Goal: Task Accomplishment & Management: Complete application form

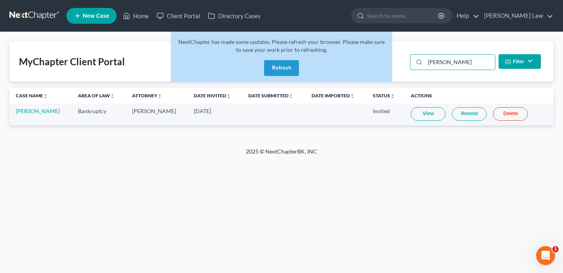
scroll to position [1057, 0]
click at [281, 73] on button "Refresh" at bounding box center [281, 68] width 35 height 16
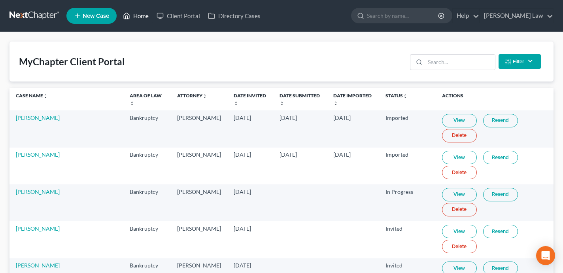
click at [141, 15] on link "Home" at bounding box center [136, 16] width 34 height 14
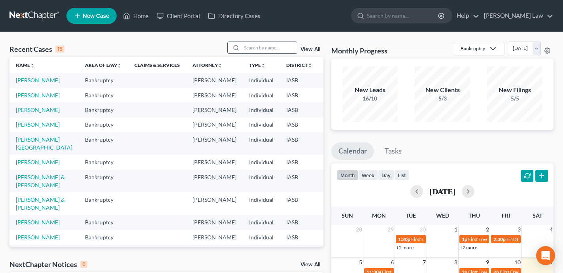
click at [252, 48] on input "search" at bounding box center [269, 47] width 55 height 11
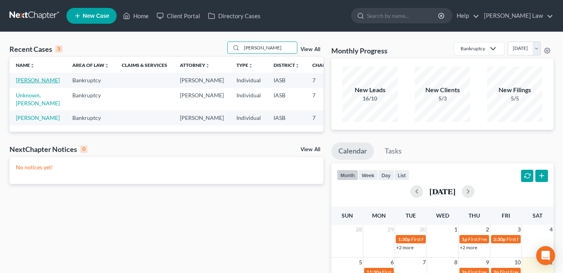
type input "kyle"
click at [22, 78] on link "Vroman, Kyle" at bounding box center [38, 80] width 44 height 7
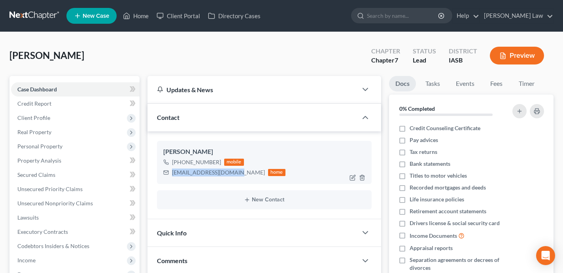
drag, startPoint x: 237, startPoint y: 175, endPoint x: 171, endPoint y: 174, distance: 66.5
click at [171, 174] on div "corkey081994@gmail.com home" at bounding box center [224, 172] width 122 height 10
copy div "corkey081994@gmail.com"
click at [139, 15] on link "Home" at bounding box center [136, 16] width 34 height 14
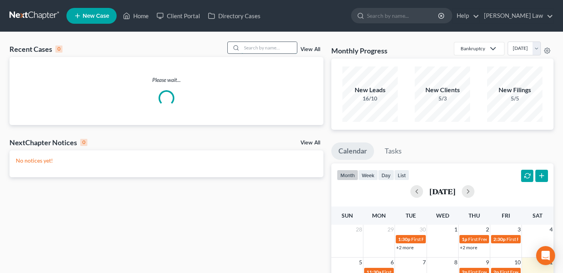
click at [279, 51] on input "search" at bounding box center [269, 47] width 55 height 11
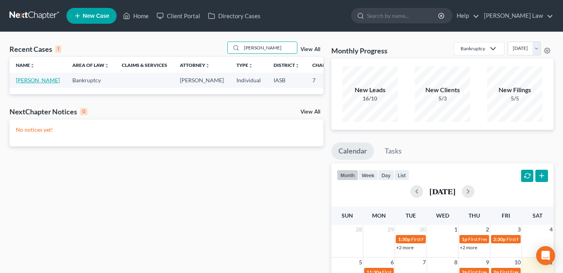
type input "alvin"
click at [21, 83] on link "Ubben, Alvin" at bounding box center [38, 80] width 44 height 7
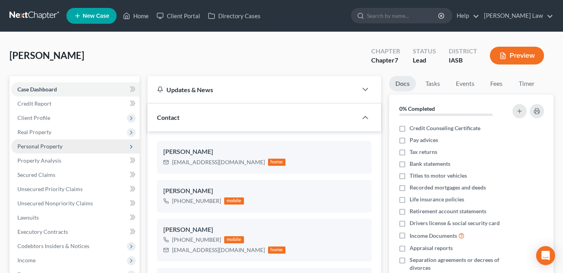
click at [85, 143] on span "Personal Property" at bounding box center [75, 146] width 129 height 14
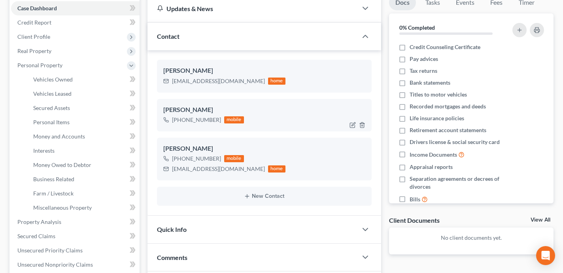
scroll to position [90, 0]
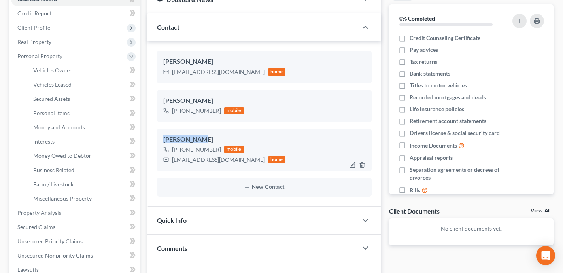
drag, startPoint x: 197, startPoint y: 138, endPoint x: 159, endPoint y: 138, distance: 37.6
click at [159, 138] on div "Alvin Ubben II +1 (402) 706-4252 mobile alvinubben@hotmail.com home" at bounding box center [264, 150] width 215 height 43
copy div "Alvin Ubben"
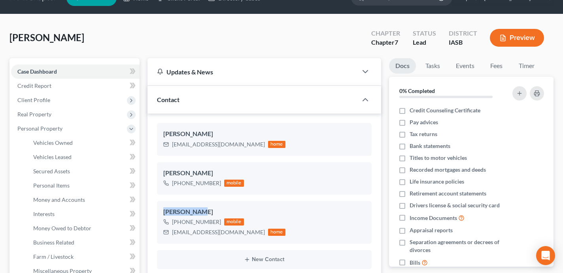
scroll to position [0, 0]
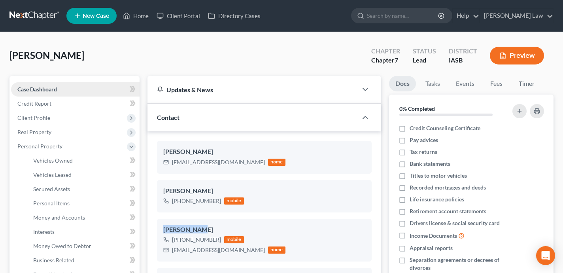
click at [93, 90] on link "Case Dashboard" at bounding box center [75, 89] width 129 height 14
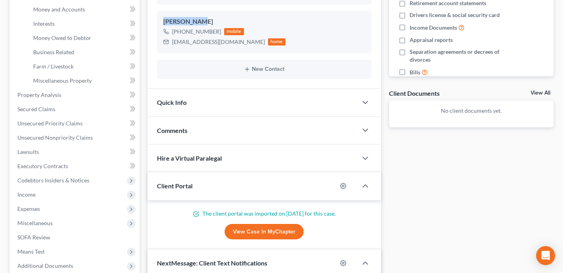
scroll to position [194, 0]
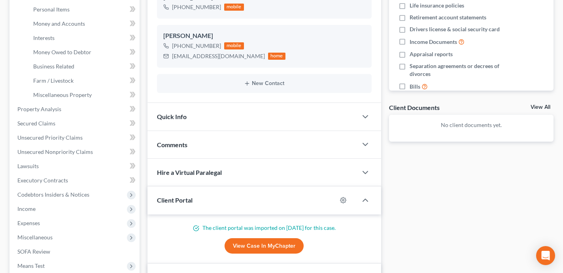
click at [266, 133] on div "Comments" at bounding box center [253, 144] width 210 height 27
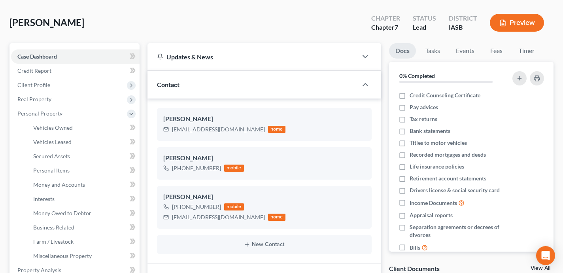
scroll to position [0, 0]
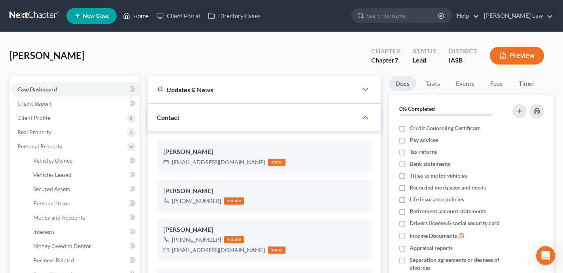
click at [142, 18] on link "Home" at bounding box center [136, 16] width 34 height 14
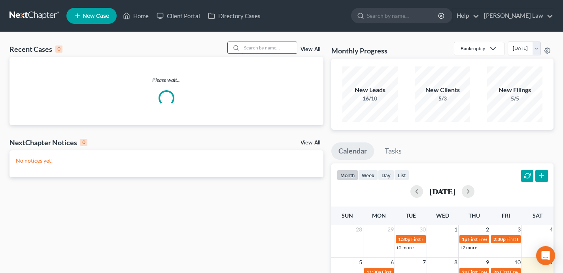
click at [256, 48] on input "search" at bounding box center [269, 47] width 55 height 11
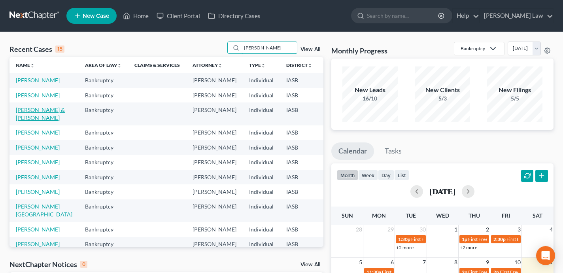
type input "michael"
click at [29, 121] on link "Gladson, Michael & Gladson , Jessica" at bounding box center [40, 113] width 49 height 15
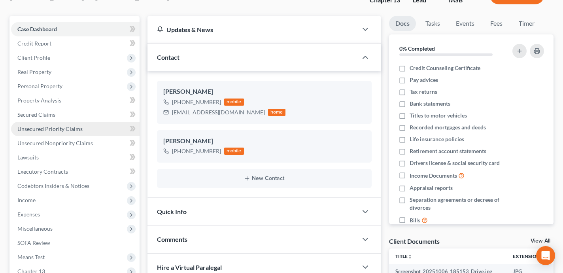
scroll to position [76, 0]
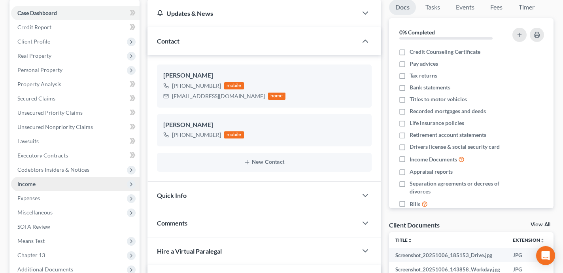
click at [57, 181] on span "Income" at bounding box center [75, 184] width 129 height 14
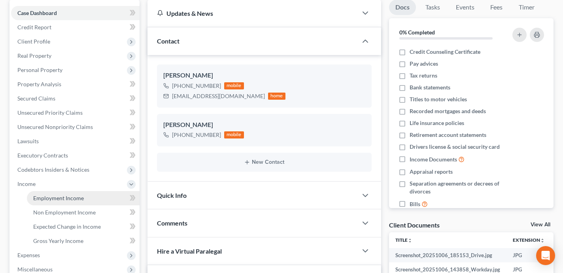
click at [63, 197] on span "Employment Income" at bounding box center [58, 198] width 51 height 7
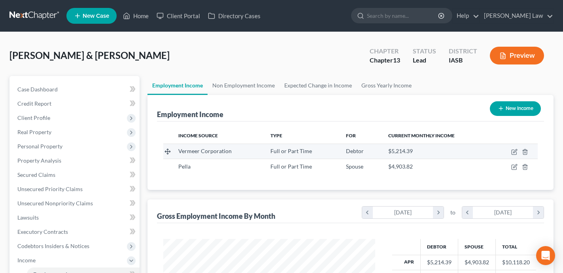
click at [514, 148] on td at bounding box center [515, 151] width 46 height 15
click at [514, 152] on icon "button" at bounding box center [515, 152] width 6 height 6
select select "0"
select select "16"
select select "2"
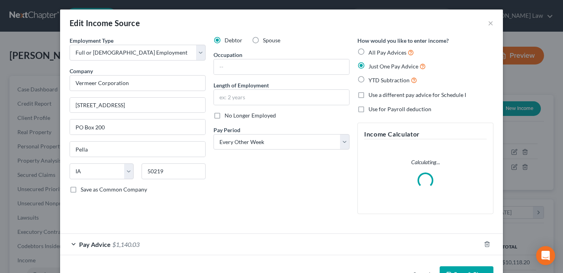
click at [238, 233] on div "Pay Advice $1,140.03" at bounding box center [281, 244] width 443 height 22
click at [239, 241] on div "Pay Advice $1,140.03" at bounding box center [270, 244] width 421 height 21
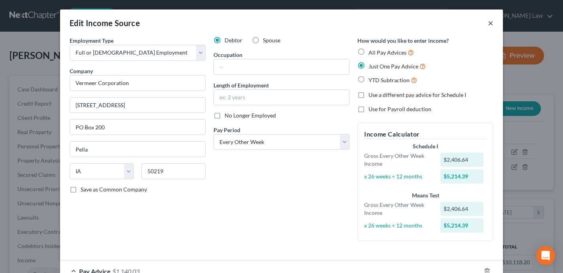
click at [491, 23] on button "×" at bounding box center [491, 22] width 6 height 9
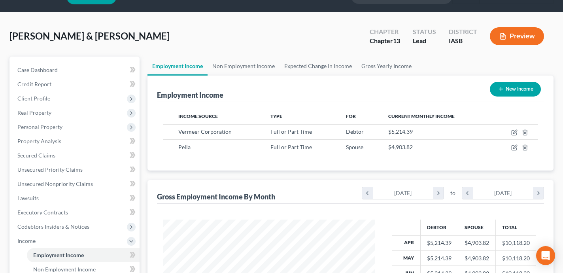
scroll to position [37, 0]
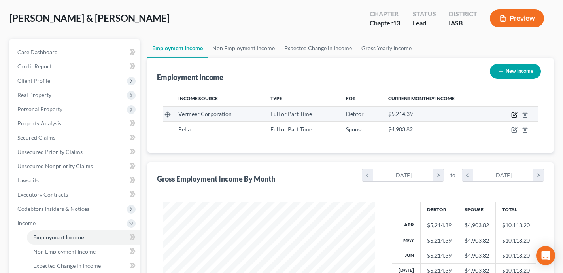
click at [515, 112] on icon "button" at bounding box center [515, 115] width 6 height 6
select select "0"
select select "16"
select select "2"
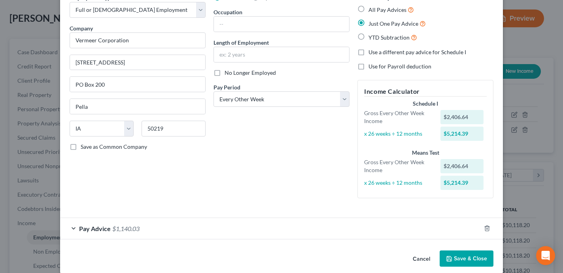
scroll to position [52, 0]
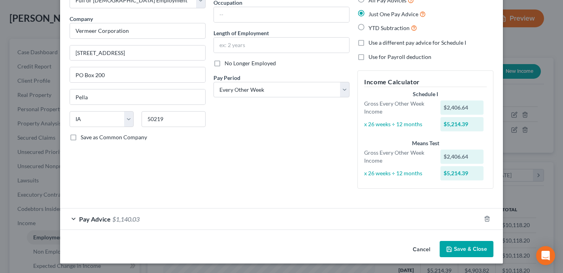
click at [327, 221] on div "Pay Advice $1,140.03" at bounding box center [270, 219] width 421 height 21
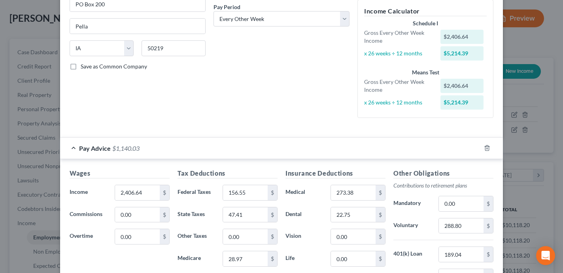
scroll to position [0, 0]
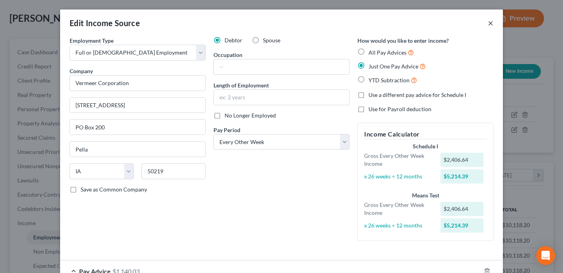
click at [493, 23] on button "×" at bounding box center [491, 22] width 6 height 9
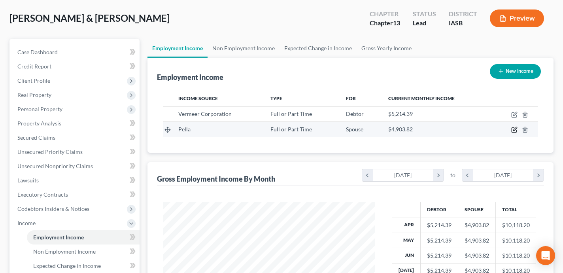
click at [515, 130] on icon "button" at bounding box center [516, 129] width 4 height 4
select select "0"
select select "3"
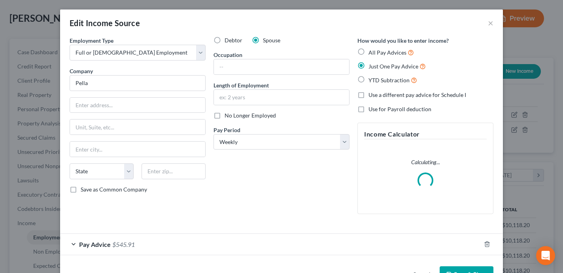
scroll to position [25, 0]
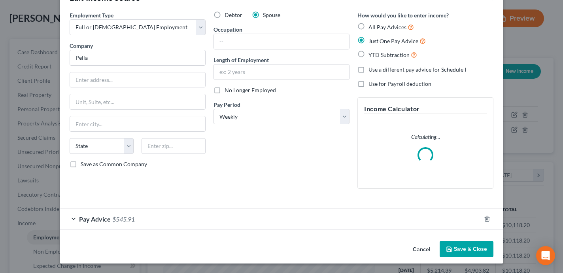
click at [332, 219] on div "Pay Advice $545.91" at bounding box center [270, 219] width 421 height 21
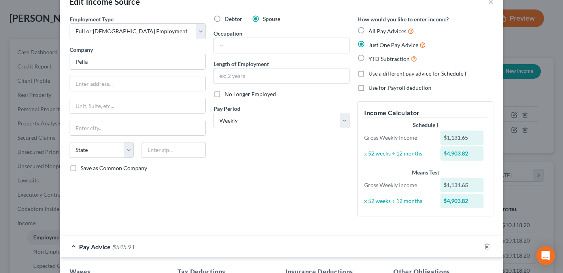
scroll to position [0, 0]
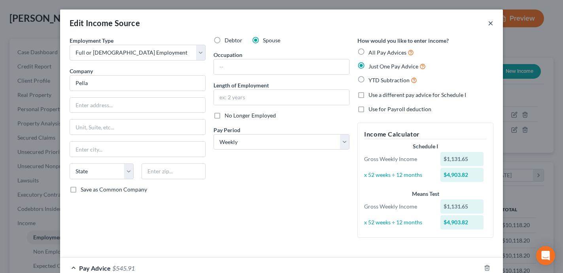
click at [491, 27] on button "×" at bounding box center [491, 22] width 6 height 9
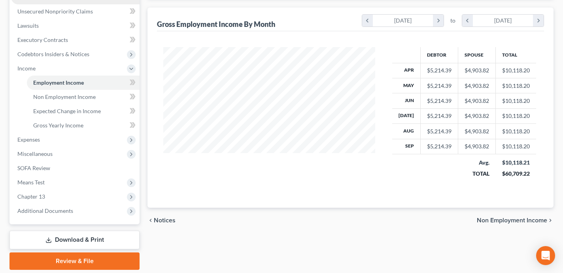
scroll to position [218, 0]
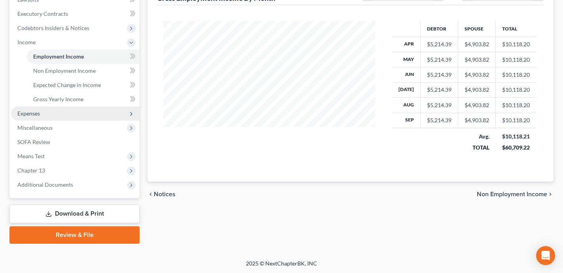
click at [78, 113] on span "Expenses" at bounding box center [75, 113] width 129 height 14
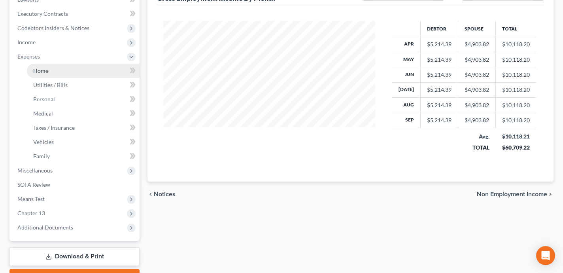
click at [59, 68] on link "Home" at bounding box center [83, 71] width 113 height 14
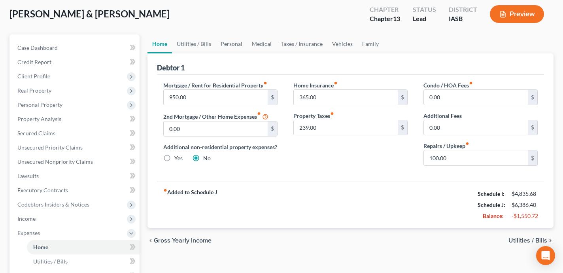
scroll to position [42, 0]
click at [339, 49] on link "Vehicles" at bounding box center [343, 43] width 30 height 19
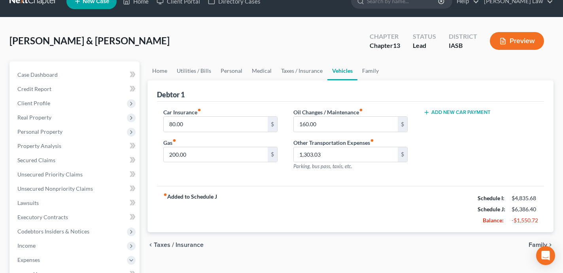
scroll to position [14, 0]
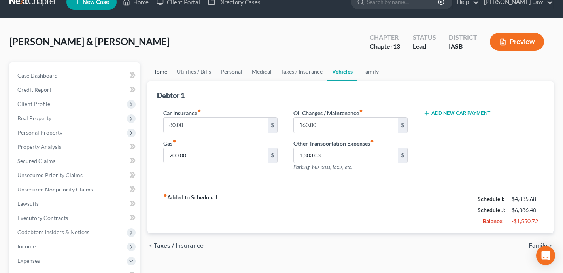
click at [166, 77] on link "Home" at bounding box center [160, 71] width 25 height 19
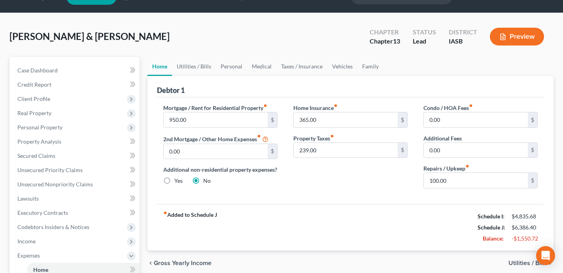
scroll to position [21, 0]
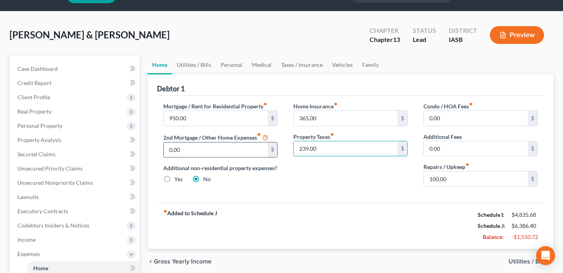
drag, startPoint x: 338, startPoint y: 147, endPoint x: 275, endPoint y: 150, distance: 62.6
click at [275, 150] on div "Mortgage / Rent for Residential Property fiber_manual_record 950.00 $ 2nd Mortg…" at bounding box center [351, 147] width 391 height 91
click at [346, 151] on input "239.00" at bounding box center [346, 148] width 104 height 15
click at [343, 120] on input "365.00" at bounding box center [346, 118] width 104 height 15
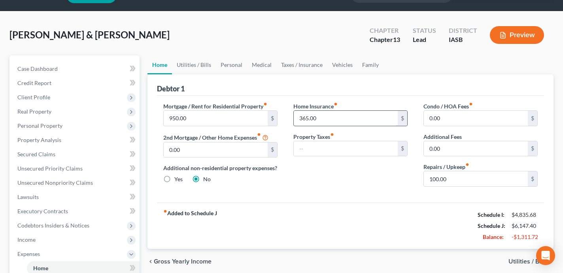
click at [343, 120] on input "365.00" at bounding box center [346, 118] width 104 height 15
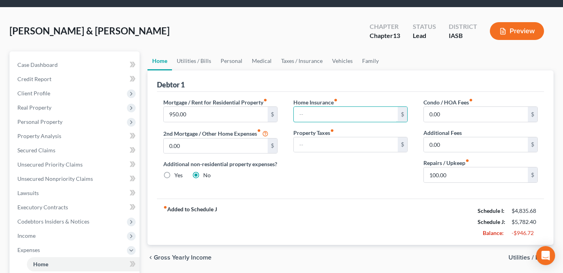
scroll to position [19, 0]
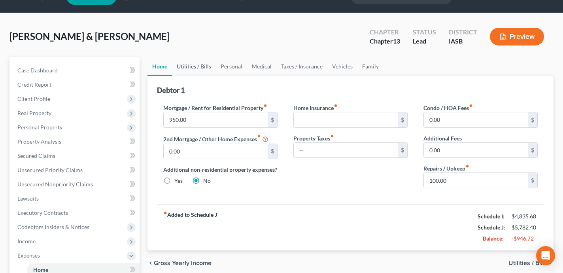
click at [205, 68] on link "Utilities / Bills" at bounding box center [194, 66] width 44 height 19
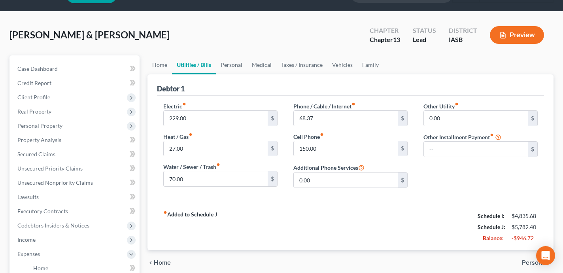
scroll to position [44, 0]
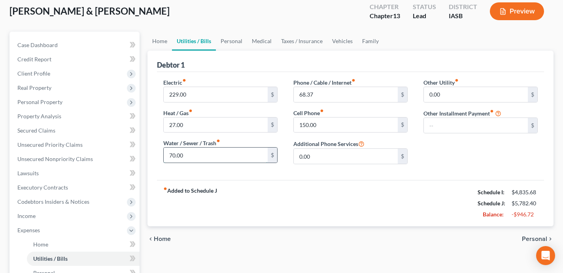
click at [202, 157] on input "70.00" at bounding box center [216, 155] width 104 height 15
click at [335, 208] on div "fiber_manual_record Added to Schedule J Schedule I: $4,835.68 Schedule J: $5,93…" at bounding box center [350, 203] width 387 height 46
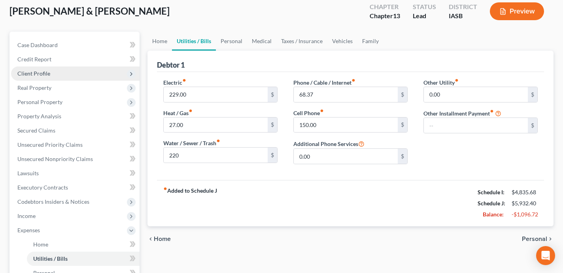
click at [102, 75] on span "Client Profile" at bounding box center [75, 73] width 129 height 14
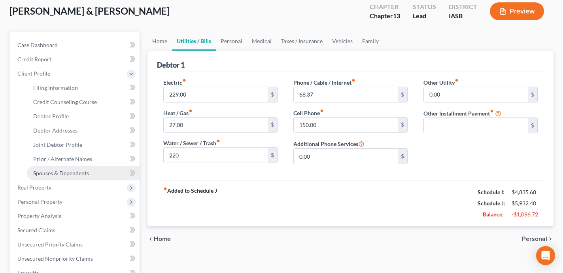
click at [101, 172] on link "Spouses & Dependents" at bounding box center [83, 173] width 113 height 14
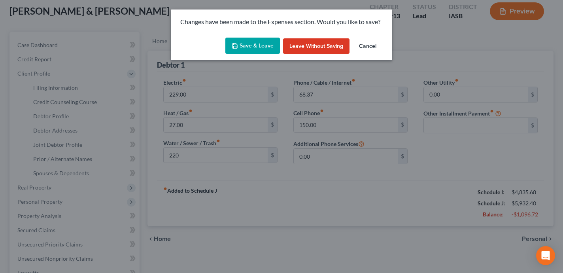
click at [248, 46] on button "Save & Leave" at bounding box center [253, 46] width 55 height 17
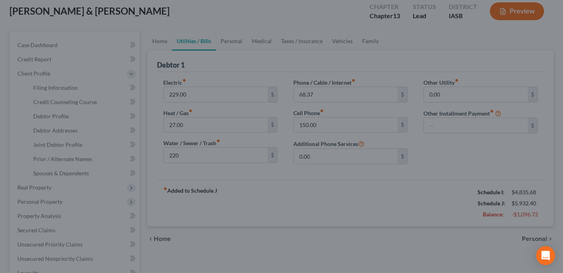
type input "220.00"
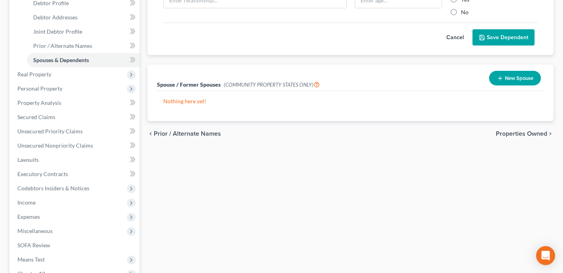
scroll to position [171, 0]
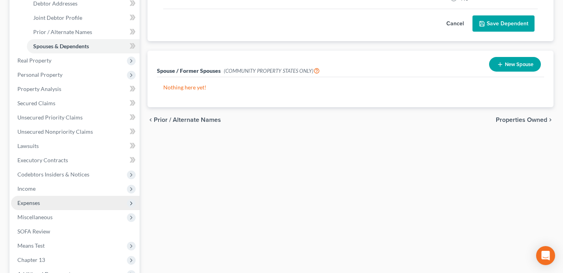
click at [70, 206] on span "Expenses" at bounding box center [75, 203] width 129 height 14
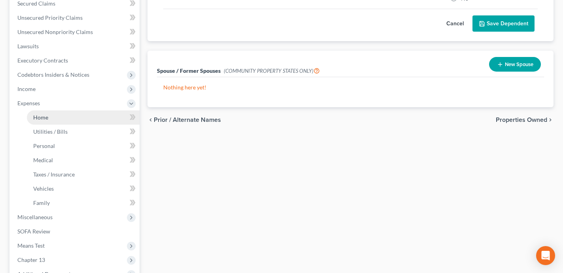
click at [70, 118] on link "Home" at bounding box center [83, 117] width 113 height 14
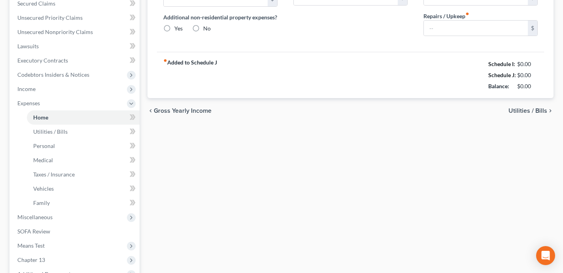
type input "950.00"
type input "0.00"
radio input "true"
type input "0.00"
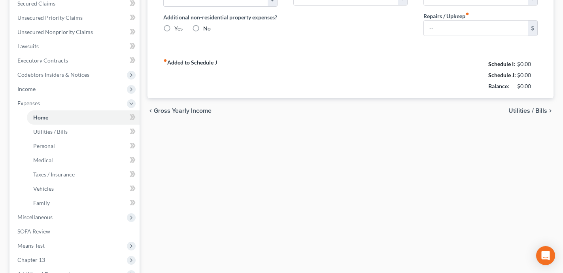
type input "100.00"
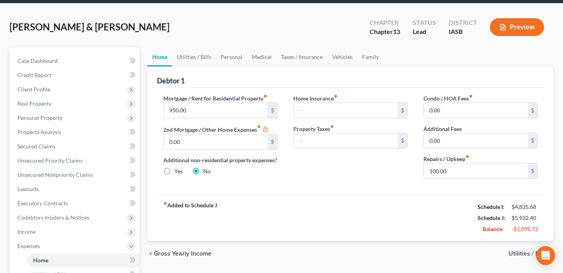
scroll to position [30, 0]
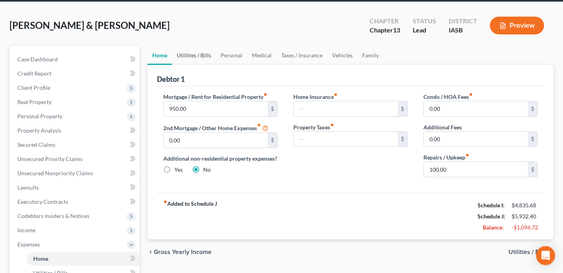
click at [202, 58] on link "Utilities / Bills" at bounding box center [194, 55] width 44 height 19
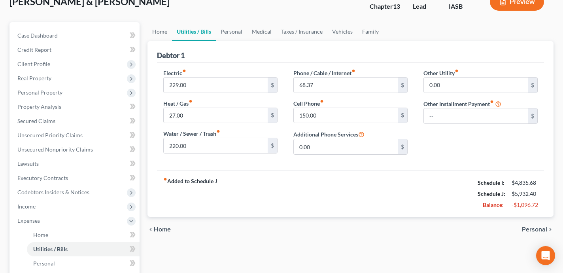
scroll to position [45, 0]
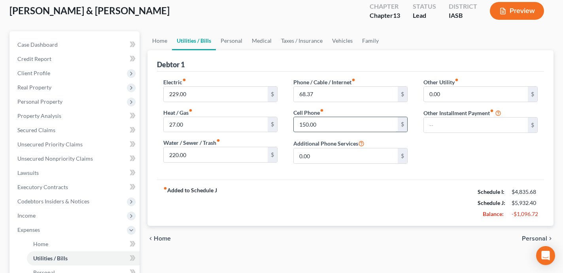
click at [337, 125] on input "150.00" at bounding box center [346, 124] width 104 height 15
type input "310"
click at [360, 233] on div "chevron_left Home Personal chevron_right" at bounding box center [351, 238] width 406 height 25
click at [234, 44] on link "Personal" at bounding box center [231, 40] width 31 height 19
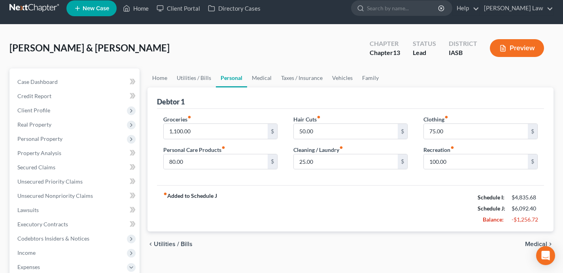
scroll to position [8, 0]
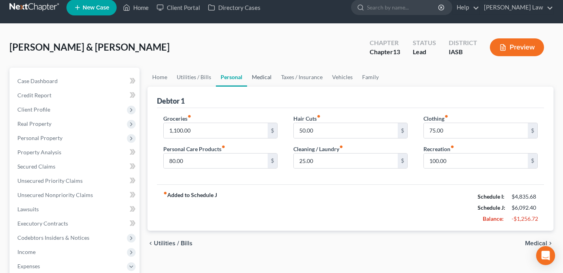
click at [265, 76] on link "Medical" at bounding box center [261, 77] width 29 height 19
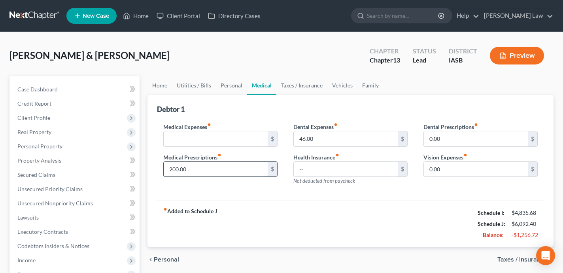
click at [221, 169] on input "200.00" at bounding box center [216, 169] width 104 height 15
type input "85"
click at [242, 224] on div "fiber_manual_record Added to Schedule J Schedule I: $4,835.68 Schedule J: $5,97…" at bounding box center [350, 224] width 387 height 46
click at [295, 78] on link "Taxes / Insurance" at bounding box center [302, 85] width 51 height 19
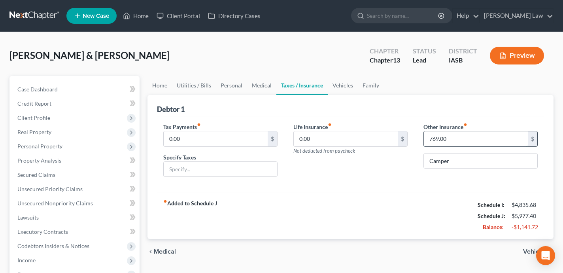
click at [474, 137] on input "769.00" at bounding box center [476, 138] width 104 height 15
type input "130"
click at [370, 216] on div "fiber_manual_record Added to Schedule J Schedule I: $4,835.68 Schedule J: $5,33…" at bounding box center [350, 216] width 387 height 46
click at [452, 138] on input "130" at bounding box center [476, 138] width 104 height 15
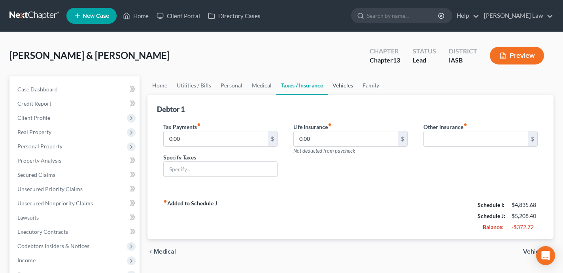
click at [342, 85] on link "Vehicles" at bounding box center [343, 85] width 30 height 19
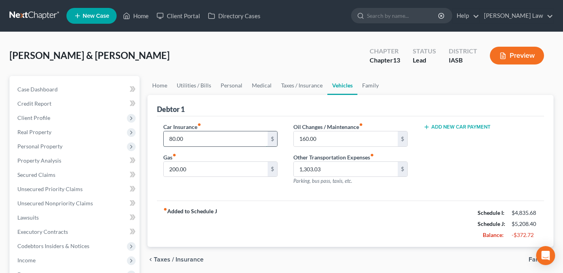
click at [201, 138] on input "80.00" at bounding box center [216, 138] width 104 height 15
type input "210"
click at [250, 209] on div "fiber_manual_record Added to Schedule J Schedule I: $4,835.68 Schedule J: $5,33…" at bounding box center [350, 224] width 387 height 46
click at [469, 125] on button "Add New Car Payment" at bounding box center [457, 127] width 67 height 6
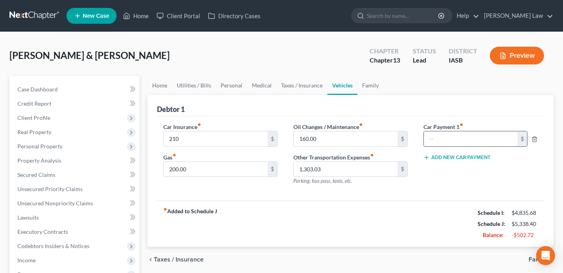
click at [453, 136] on input "text" at bounding box center [471, 138] width 94 height 15
type input "700"
click at [359, 171] on input "1,303.03" at bounding box center [346, 169] width 104 height 15
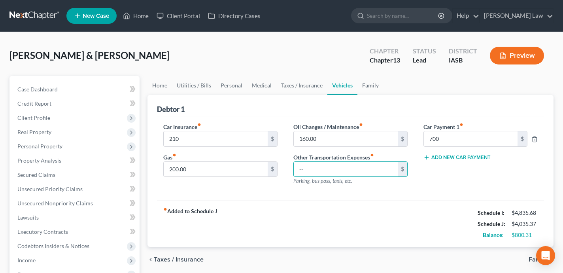
click at [473, 152] on div "Car Payment 1 fiber_manual_record 700 $ Add New Car Payment" at bounding box center [481, 157] width 130 height 69
click at [471, 156] on button "Add New Car Payment" at bounding box center [457, 157] width 67 height 6
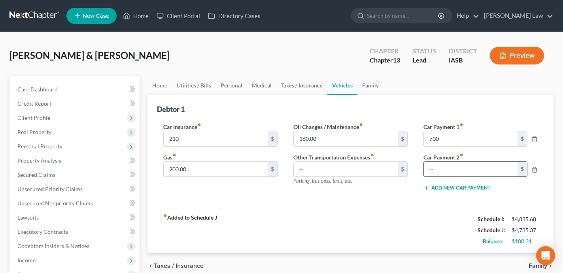
click at [436, 171] on input "text" at bounding box center [471, 169] width 94 height 15
type input "603"
click at [358, 243] on div "fiber_manual_record Added to Schedule J Schedule I: $4,835.68 Schedule J: $4,74…" at bounding box center [350, 230] width 387 height 46
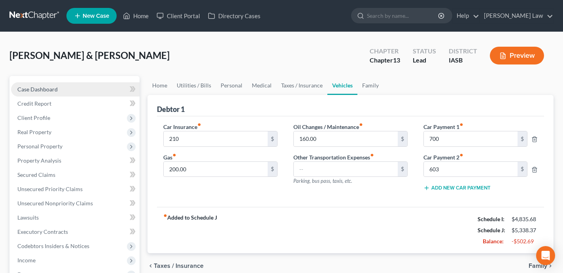
click at [92, 87] on link "Case Dashboard" at bounding box center [75, 89] width 129 height 14
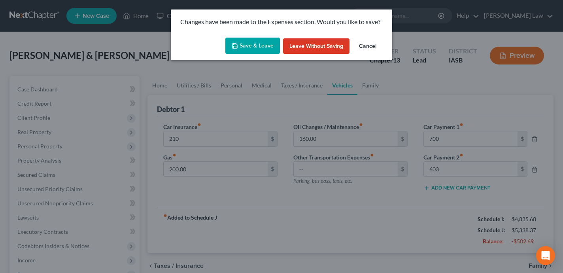
click at [248, 46] on button "Save & Leave" at bounding box center [253, 46] width 55 height 17
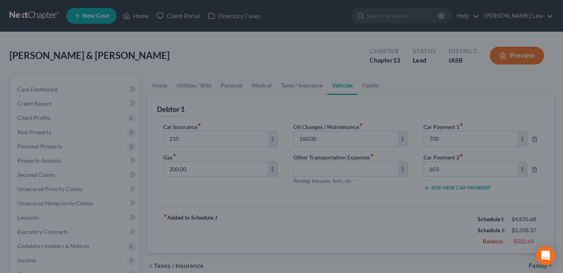
type input "210.00"
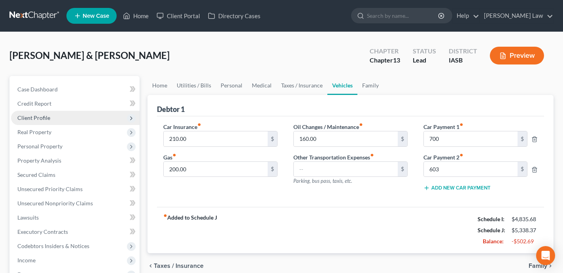
select select "0"
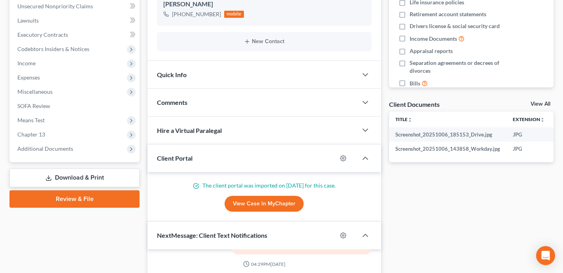
scroll to position [102, 0]
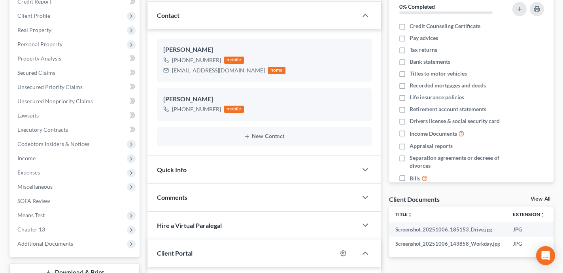
click at [227, 200] on div "Comments" at bounding box center [253, 197] width 210 height 27
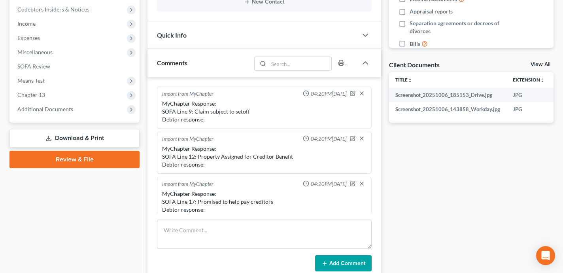
scroll to position [90, 0]
click at [202, 231] on textarea at bounding box center [264, 234] width 215 height 29
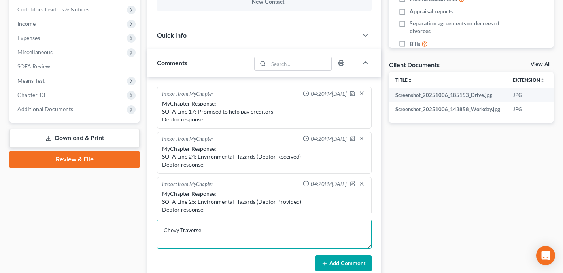
scroll to position [2, 0]
click at [212, 227] on textarea "Chevy Traverse Truck -" at bounding box center [264, 234] width 215 height 29
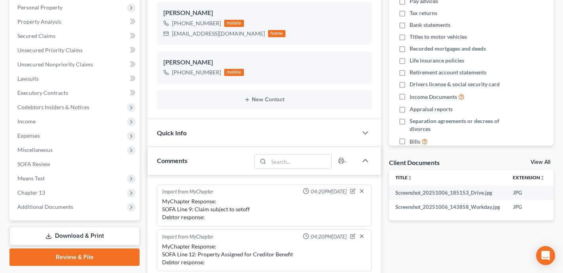
scroll to position [177, 0]
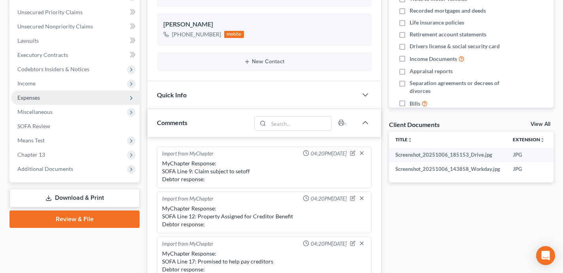
type textarea "Chevy Traverse - Truck -"
click at [66, 99] on span "Expenses" at bounding box center [75, 98] width 129 height 14
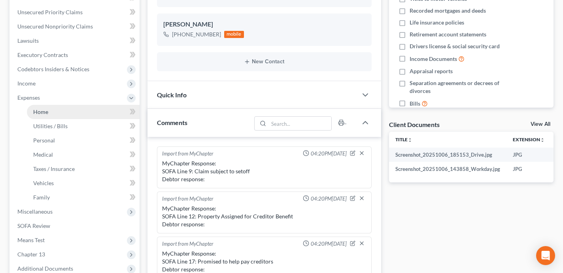
click at [66, 112] on link "Home" at bounding box center [83, 112] width 113 height 14
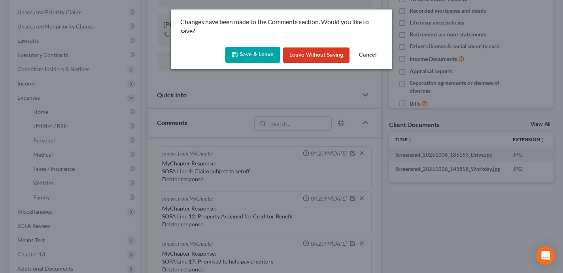
click at [250, 51] on button "Save & Leave" at bounding box center [253, 55] width 55 height 17
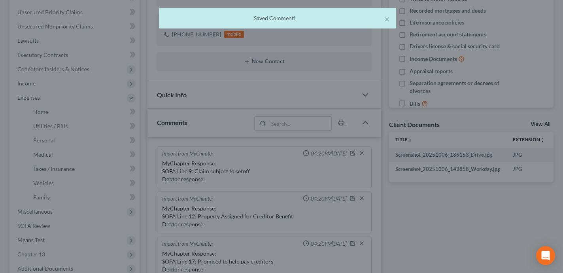
scroll to position [0, 0]
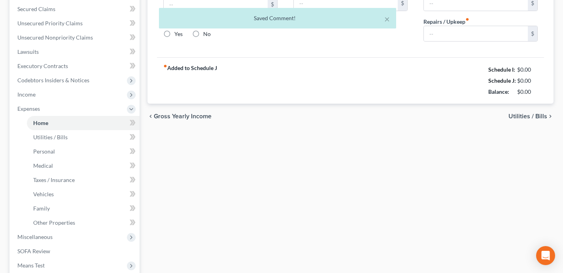
type input "950.00"
type input "0.00"
radio input "true"
type input "0.00"
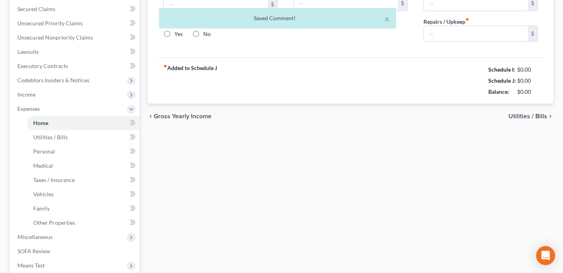
type input "100.00"
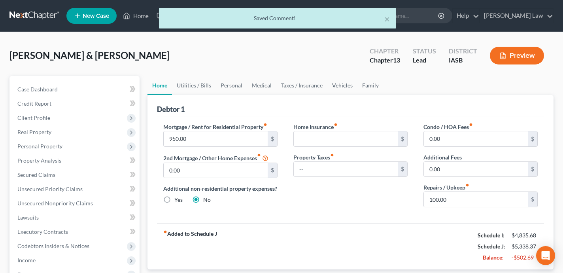
click at [340, 88] on link "Vehicles" at bounding box center [343, 85] width 30 height 19
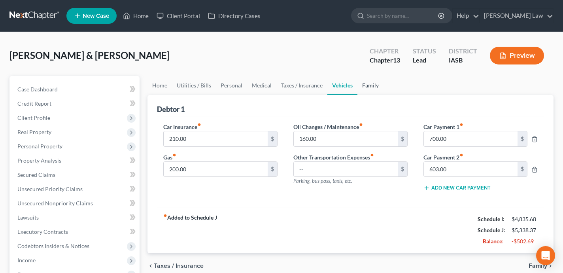
click at [372, 82] on link "Family" at bounding box center [371, 85] width 26 height 19
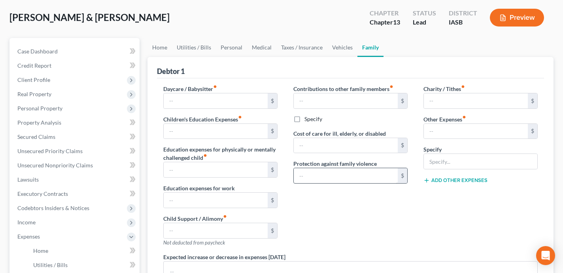
scroll to position [13, 0]
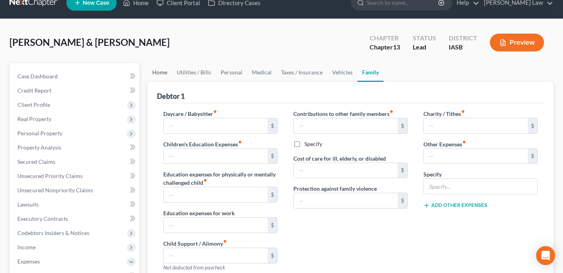
click at [163, 73] on link "Home" at bounding box center [160, 72] width 25 height 19
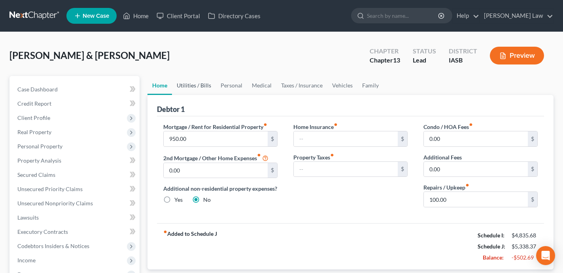
click at [190, 87] on link "Utilities / Bills" at bounding box center [194, 85] width 44 height 19
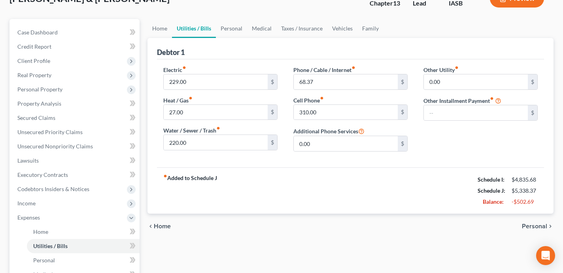
scroll to position [61, 0]
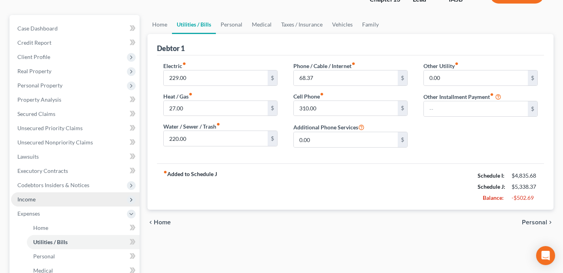
click at [85, 199] on span "Income" at bounding box center [75, 199] width 129 height 14
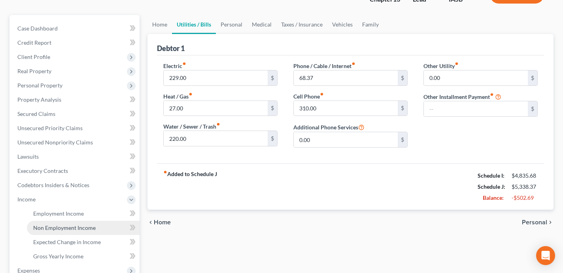
click at [94, 228] on link "Non Employment Income" at bounding box center [83, 228] width 113 height 14
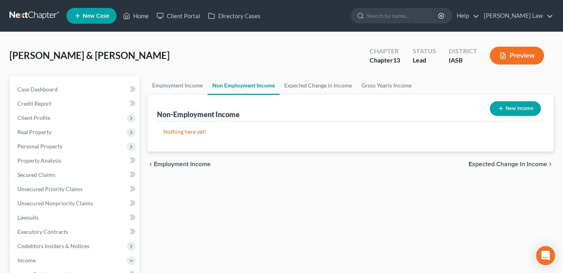
click at [512, 106] on button "New Income" at bounding box center [515, 108] width 51 height 15
select select "0"
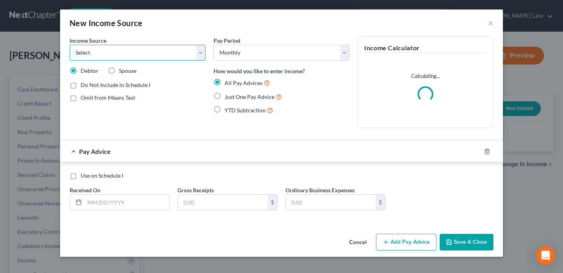
click at [150, 55] on select "Select Unemployment Disability (from employer) Pension Retirement Social Securi…" at bounding box center [138, 53] width 136 height 16
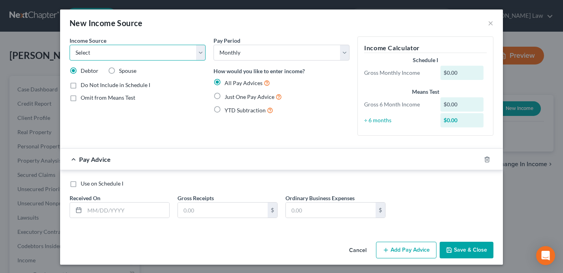
select select "13"
click at [70, 45] on select "Select Unemployment Disability (from employer) Pension Retirement Social Securi…" at bounding box center [138, 53] width 136 height 16
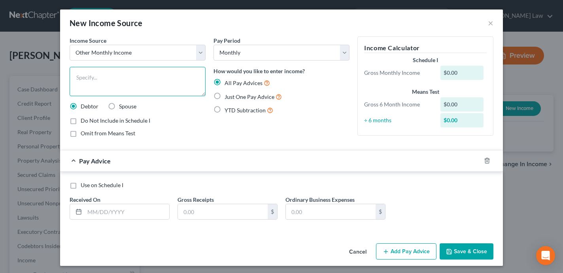
click at [91, 80] on textarea at bounding box center [138, 81] width 136 height 29
type textarea "22 year old daughter contributes $400 per month towards house hold expenses"
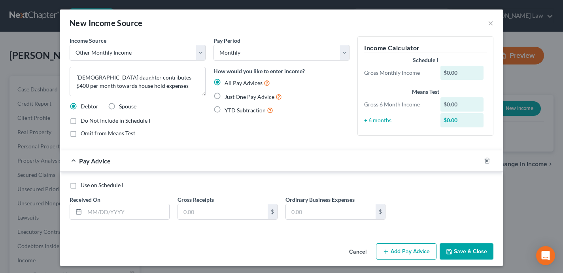
click at [225, 93] on label "Just One Pay Advice" at bounding box center [253, 96] width 57 height 9
click at [228, 93] on input "Just One Pay Advice" at bounding box center [230, 94] width 5 height 5
radio input "true"
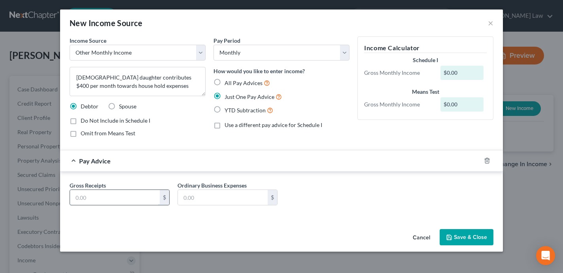
click at [129, 192] on input "text" at bounding box center [115, 197] width 90 height 15
type input "400"
click at [383, 186] on div "Gross Receipts 400 $ Ordinary Business Expenses $" at bounding box center [282, 196] width 432 height 30
click at [478, 237] on button "Save & Close" at bounding box center [467, 237] width 54 height 17
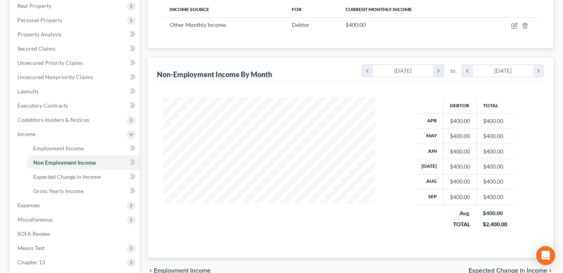
scroll to position [195, 0]
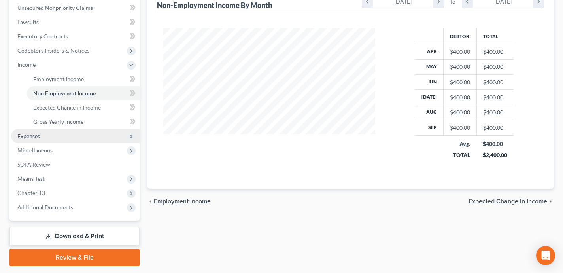
click at [85, 136] on span "Expenses" at bounding box center [75, 136] width 129 height 14
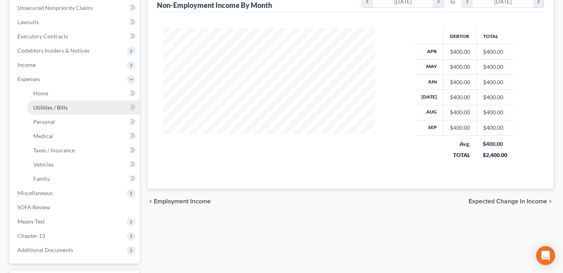
click at [69, 110] on link "Utilities / Bills" at bounding box center [83, 108] width 113 height 14
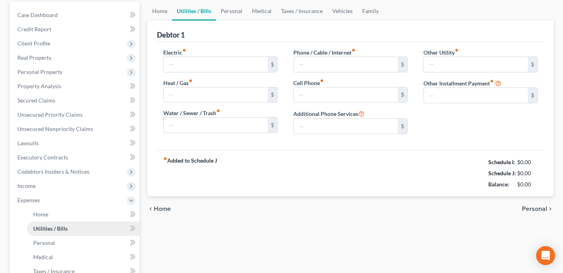
type input "229.00"
type input "27.00"
type input "220.00"
type input "68.37"
type input "310.00"
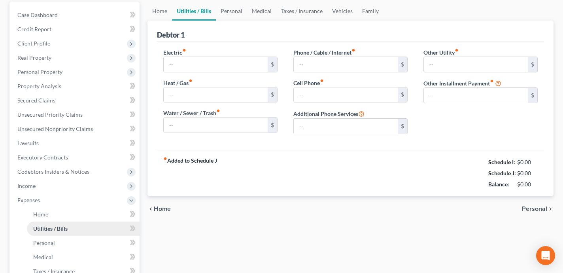
type input "0.00"
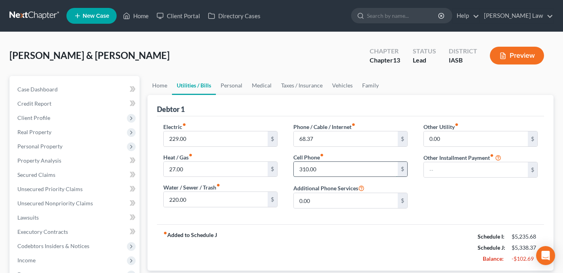
click at [327, 168] on input "310.00" at bounding box center [346, 169] width 104 height 15
type input "230"
click at [453, 241] on div "fiber_manual_record Added to Schedule J Schedule I: $5,235.68 Schedule J: $5,25…" at bounding box center [350, 247] width 387 height 46
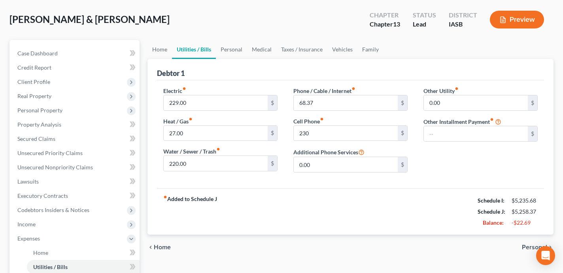
scroll to position [38, 0]
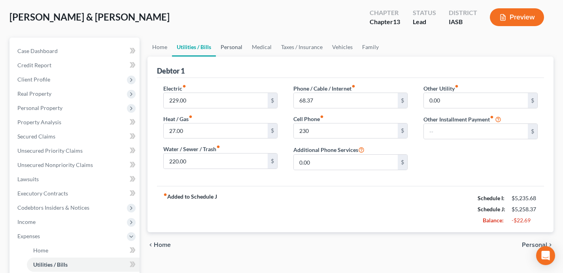
click at [235, 48] on link "Personal" at bounding box center [231, 47] width 31 height 19
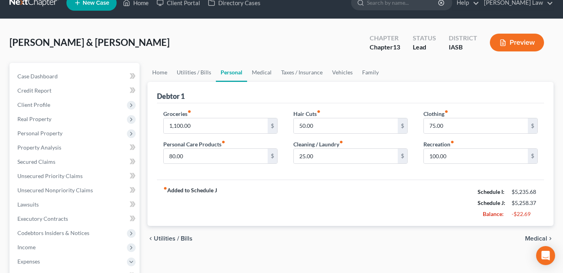
scroll to position [15, 0]
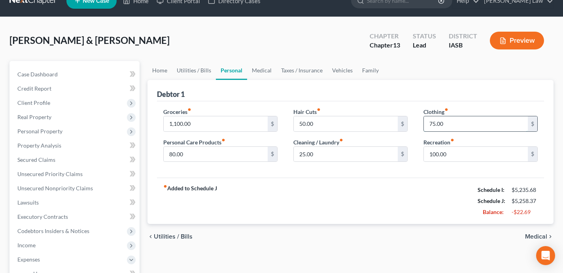
click at [456, 120] on input "75.00" at bounding box center [476, 123] width 104 height 15
type input "40"
click at [376, 195] on div "fiber_manual_record Added to Schedule J Schedule I: $5,235.68 Schedule J: $5,22…" at bounding box center [350, 201] width 387 height 46
click at [224, 123] on input "1,100.00" at bounding box center [216, 123] width 104 height 15
type input "9"
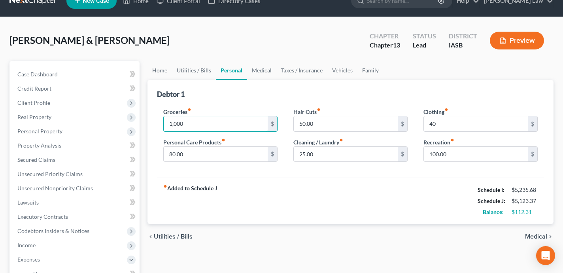
type input "1,000"
click at [289, 212] on div "fiber_manual_record Added to Schedule J Schedule I: $5,235.68 Schedule J: $5,12…" at bounding box center [350, 201] width 387 height 46
click at [441, 122] on input "40" at bounding box center [476, 123] width 104 height 15
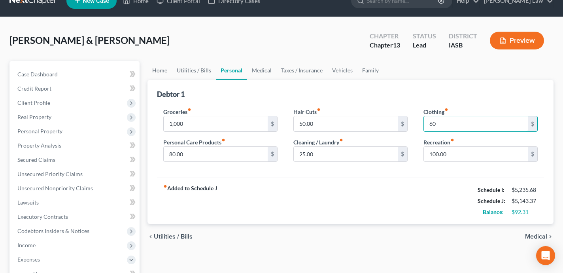
type input "60"
click at [436, 234] on div "chevron_left Utilities / Bills Medical chevron_right" at bounding box center [351, 236] width 406 height 25
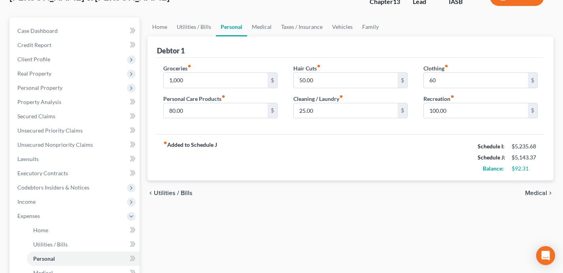
scroll to position [61, 0]
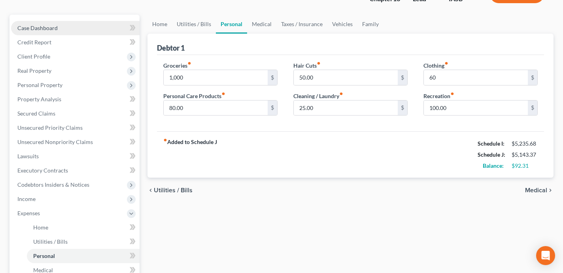
click at [112, 27] on link "Case Dashboard" at bounding box center [75, 28] width 129 height 14
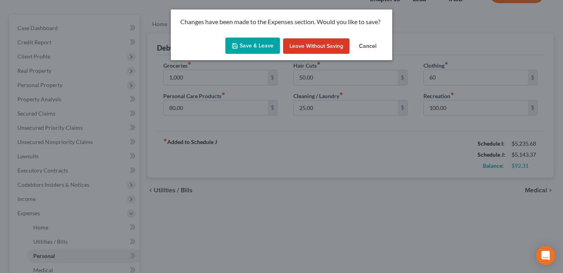
click at [259, 44] on button "Save & Leave" at bounding box center [253, 46] width 55 height 17
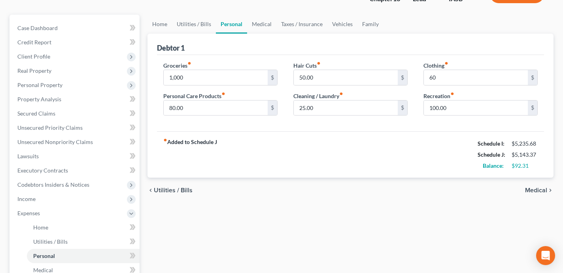
type input "1,000.00"
type input "60.00"
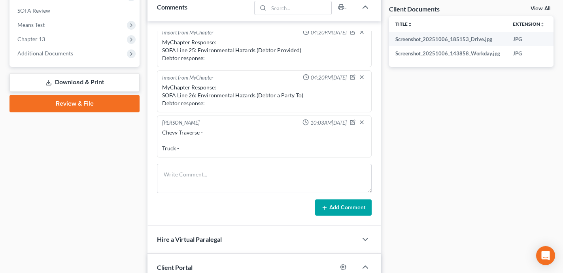
scroll to position [336, 0]
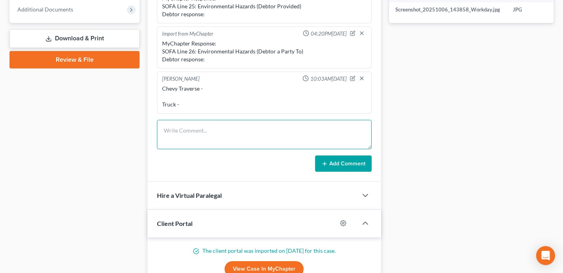
click at [204, 133] on textarea at bounding box center [264, 134] width 215 height 29
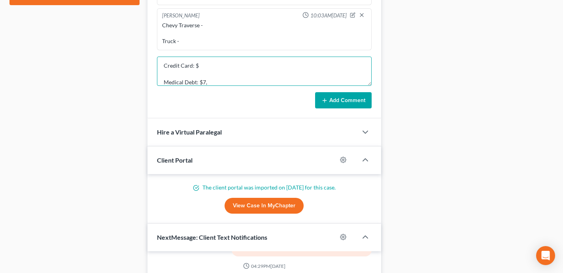
scroll to position [368, 0]
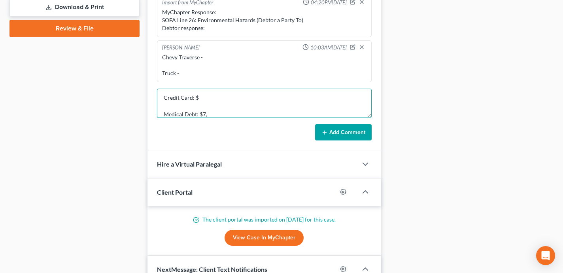
click at [219, 97] on textarea "Credit Card: $ Medical Debt: $7," at bounding box center [264, 103] width 215 height 29
click at [212, 113] on textarea "Credit Card: $ Medical Debt: $7," at bounding box center [264, 103] width 215 height 29
click at [221, 95] on textarea "Credit Card: $ Medical Debt: $3,000" at bounding box center [264, 103] width 215 height 29
click at [216, 114] on textarea "Credit Card: $55,000 Medical Debt: $3,000" at bounding box center [264, 103] width 215 height 29
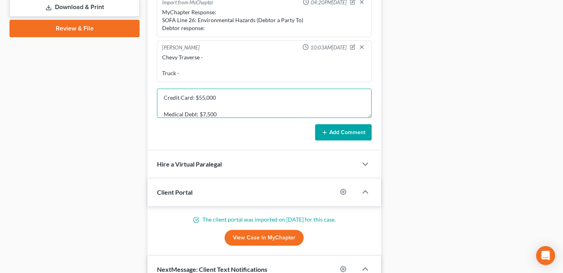
type textarea "Credit Card: $55,000 Medical Debt: $7,500"
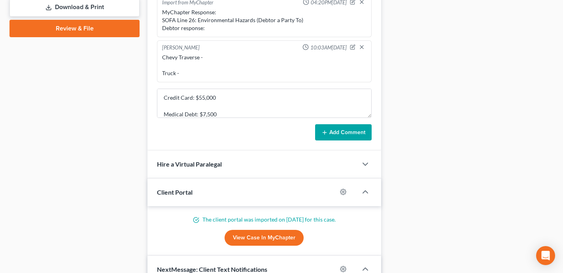
click at [359, 131] on button "Add Comment" at bounding box center [343, 132] width 57 height 17
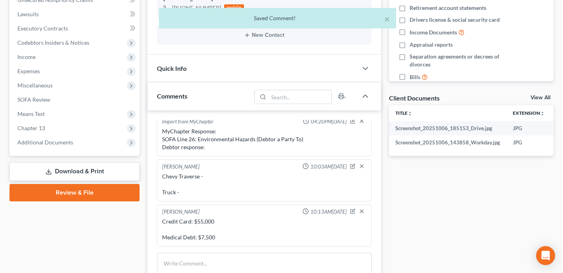
scroll to position [149, 0]
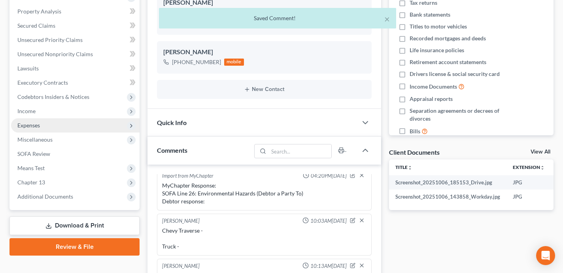
click at [83, 124] on span "Expenses" at bounding box center [75, 125] width 129 height 14
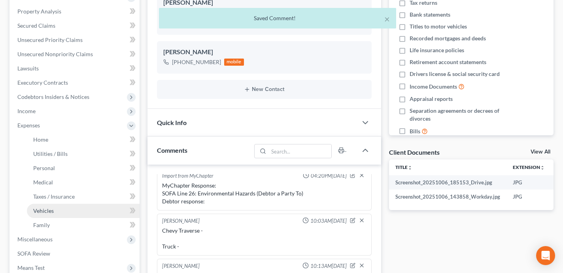
click at [82, 209] on link "Vehicles" at bounding box center [83, 211] width 113 height 14
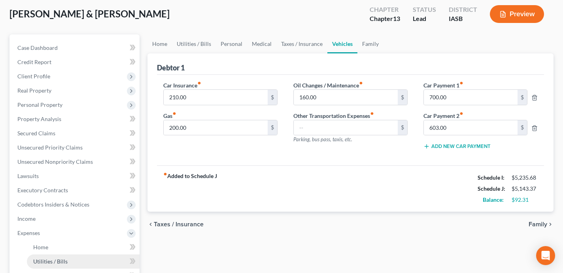
scroll to position [72, 0]
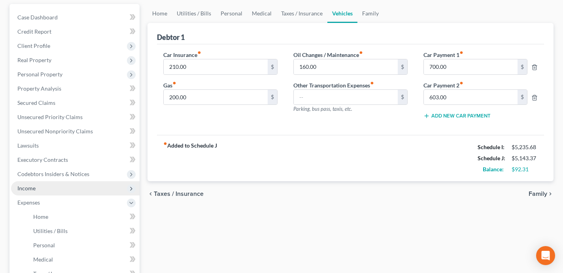
click at [52, 187] on span "Income" at bounding box center [75, 188] width 129 height 14
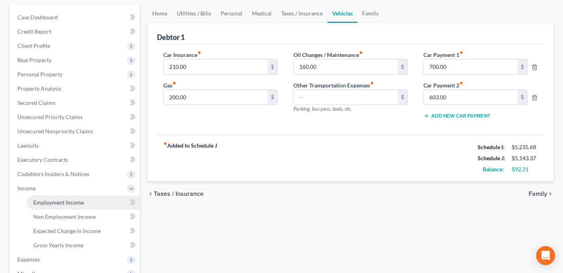
click at [80, 203] on span "Employment Income" at bounding box center [58, 202] width 51 height 7
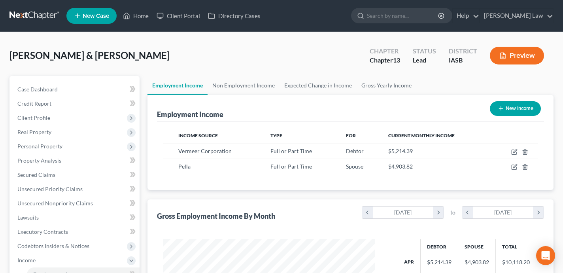
scroll to position [142, 228]
click at [109, 86] on link "Case Dashboard" at bounding box center [75, 89] width 129 height 14
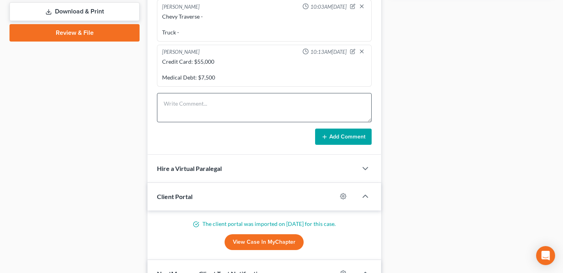
scroll to position [352, 0]
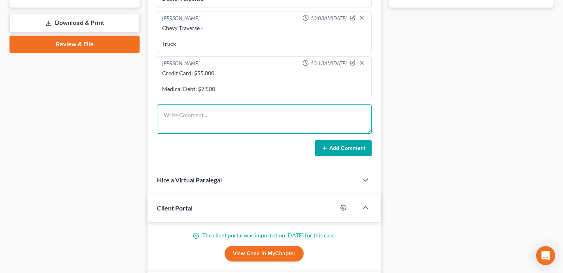
click at [196, 111] on textarea at bounding box center [264, 118] width 215 height 29
click at [195, 114] on textarea "Truck - Chevy -" at bounding box center [264, 118] width 215 height 29
click at [195, 128] on textarea "Truck - 36 months Chevy -" at bounding box center [264, 118] width 215 height 29
click at [225, 112] on textarea "Truck - 36 months Chevy -" at bounding box center [264, 118] width 215 height 29
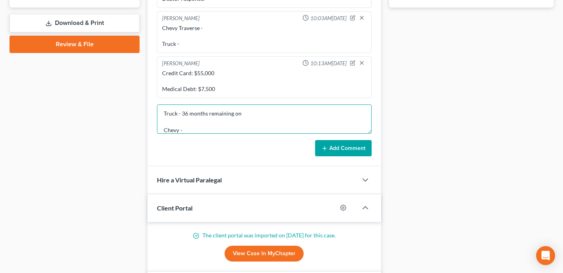
click at [195, 127] on textarea "Truck - 36 months remaining on Chevy -" at bounding box center [264, 118] width 215 height 29
click at [242, 113] on textarea "Truck - 36 months remaining on Chevy - 42 months remaini" at bounding box center [264, 118] width 215 height 29
click at [239, 129] on textarea "Truck - 36 months remaining on autloan Chevy - 42 months remaini" at bounding box center [264, 118] width 215 height 29
click at [249, 114] on textarea "Truck - 36 months remaining on autloan Chevy - 42 months remaining on autoloan" at bounding box center [264, 118] width 215 height 29
click at [254, 130] on textarea "Truck - 36 months remaining on auto loan Chevy - 42 months remaining on autoloan" at bounding box center [264, 118] width 215 height 29
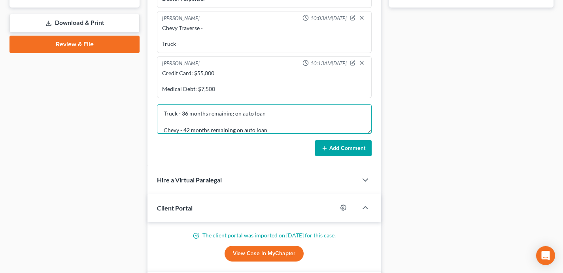
type textarea "Truck - 36 months remaining on auto loan Chevy - 42 months remaining on auto lo…"
click at [336, 147] on button "Add Comment" at bounding box center [343, 148] width 57 height 17
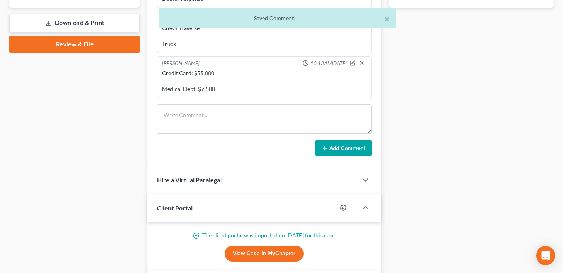
scroll to position [276, 0]
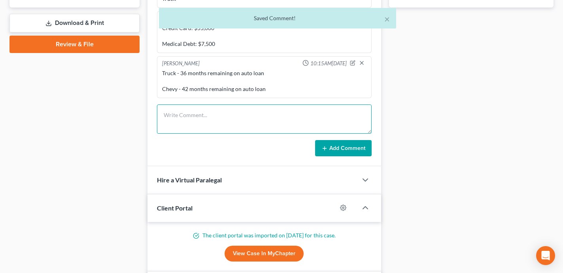
click at [176, 115] on textarea at bounding box center [264, 118] width 215 height 29
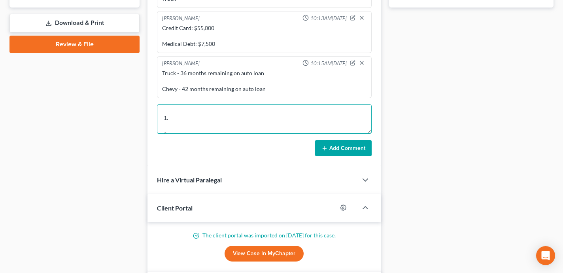
scroll to position [9, 0]
click at [196, 121] on textarea "401k repayments 1. 2. 3. 4. 5." at bounding box center [264, 118] width 215 height 29
click at [193, 119] on textarea "401k repayments 1. 18 months 2. 3. 4. 5." at bounding box center [264, 118] width 215 height 29
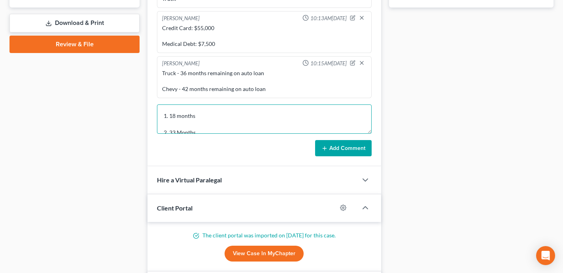
click at [216, 114] on textarea "401k repayments 1. 18 months 2. 33 Months 3. 4. 5." at bounding box center [264, 118] width 215 height 29
click at [208, 125] on textarea "401k repayments 1. 18 months ($562.20) 2. 33 Months 3. 4. 5." at bounding box center [264, 118] width 215 height 29
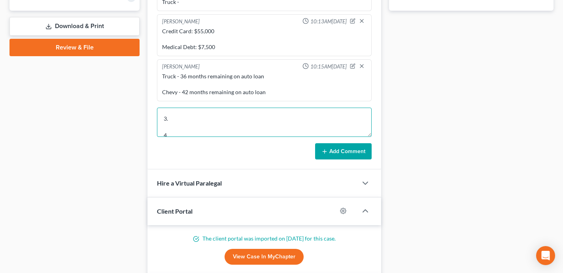
scroll to position [51, 0]
type textarea "401k repayments 1. 18 months ($562.20) 2. 33 Months ($572.04) 3. 4. 5."
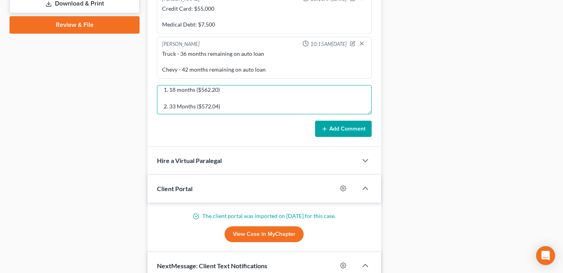
scroll to position [0, 0]
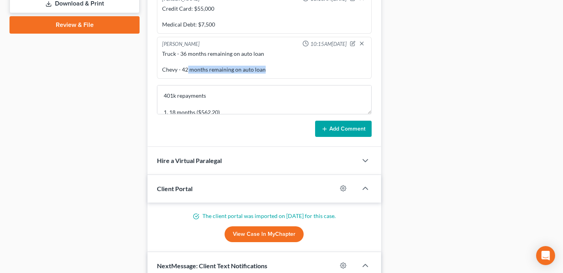
drag, startPoint x: 265, startPoint y: 68, endPoint x: 186, endPoint y: 72, distance: 78.4
click at [186, 72] on div "Truck - 36 months remaining on auto loan Chevy - 42 months remaining on auto lo…" at bounding box center [264, 62] width 205 height 24
click at [184, 72] on div "Truck - 36 months remaining on auto loan Chevy - 42 months remaining on auto lo…" at bounding box center [264, 62] width 205 height 24
click at [181, 72] on div "Truck - 36 months remaining on auto loan Chevy - 42 months remaining on auto lo…" at bounding box center [264, 62] width 205 height 24
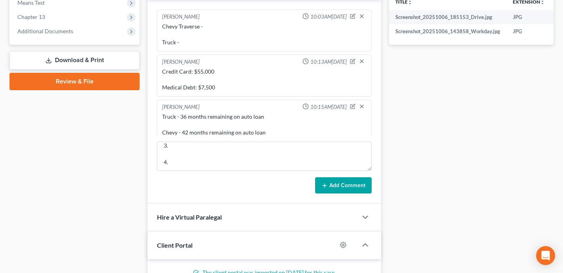
scroll to position [267, 0]
